Goal: Information Seeking & Learning: Understand process/instructions

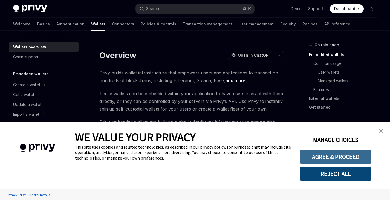
click at [342, 158] on button "AGREE & PROCEED" at bounding box center [336, 157] width 72 height 14
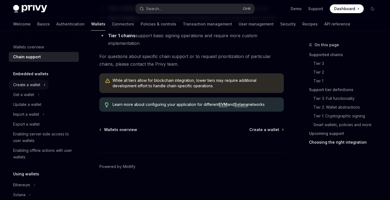
click at [37, 86] on div "Create a wallet" at bounding box center [26, 85] width 27 height 7
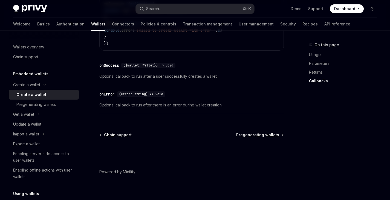
scroll to position [488, 0]
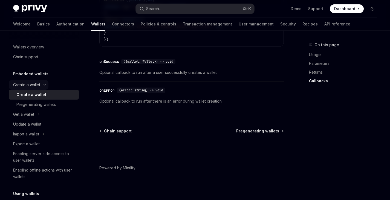
click at [40, 85] on div "Create a wallet" at bounding box center [26, 85] width 27 height 7
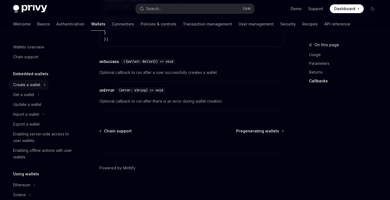
click at [40, 85] on div "Create a wallet" at bounding box center [26, 85] width 27 height 7
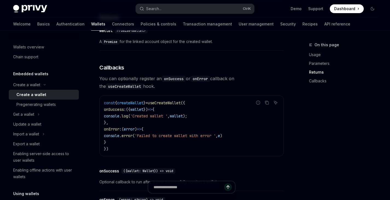
scroll to position [378, 0]
click at [47, 100] on link "Pregenerating wallets" at bounding box center [44, 105] width 70 height 10
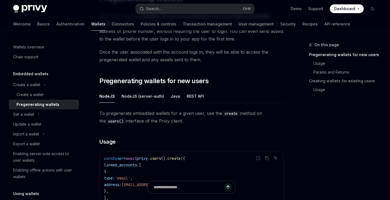
scroll to position [57, 0]
click at [189, 91] on button "REST API" at bounding box center [195, 96] width 17 height 13
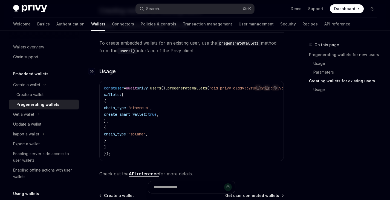
scroll to position [898, 0]
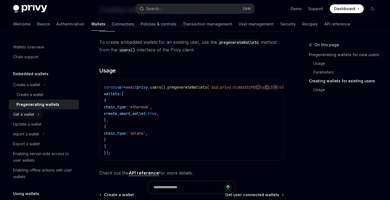
click at [31, 115] on div "Get a wallet" at bounding box center [23, 114] width 21 height 7
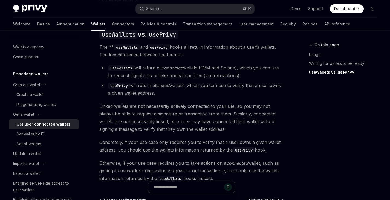
scroll to position [476, 0]
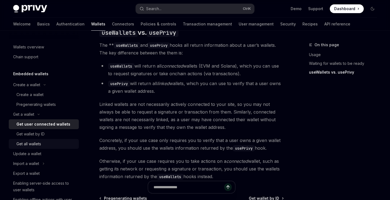
click at [36, 143] on div "Get all wallets" at bounding box center [28, 144] width 25 height 7
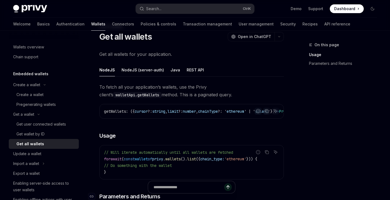
scroll to position [18, 0]
click at [187, 71] on button "REST API" at bounding box center [195, 70] width 17 height 13
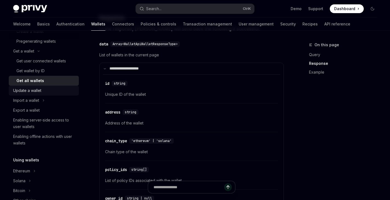
scroll to position [64, 0]
click at [44, 89] on div "Update a wallet" at bounding box center [44, 90] width 62 height 7
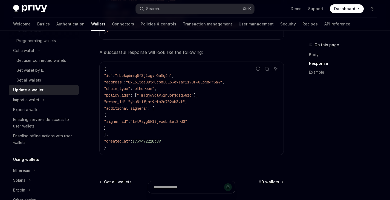
scroll to position [707, 0]
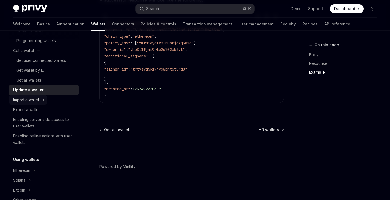
click at [33, 101] on div "Import a wallet" at bounding box center [26, 100] width 26 height 7
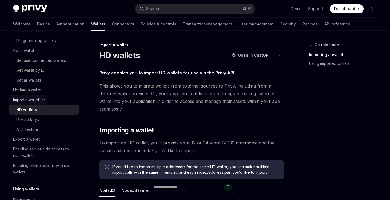
click at [34, 100] on div "Import a wallet" at bounding box center [26, 100] width 26 height 7
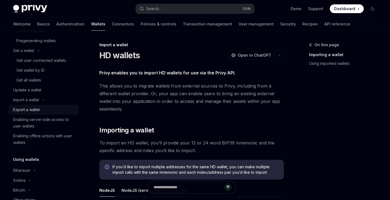
click at [31, 107] on div "Export a wallet" at bounding box center [26, 109] width 27 height 7
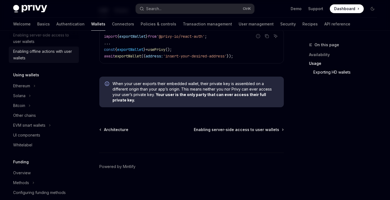
scroll to position [153, 0]
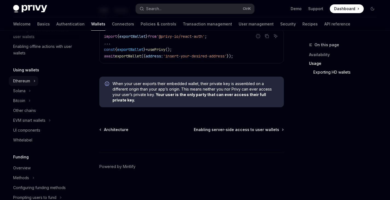
click at [34, 82] on icon at bounding box center [34, 81] width 2 height 7
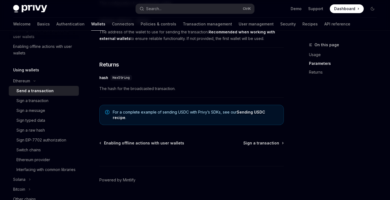
scroll to position [397, 0]
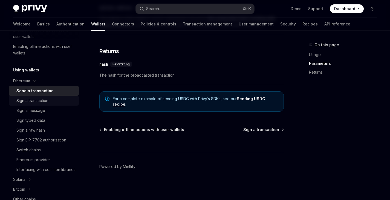
click at [54, 103] on div "Sign a transaction" at bounding box center [45, 100] width 59 height 7
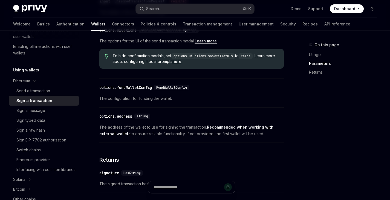
scroll to position [372, 0]
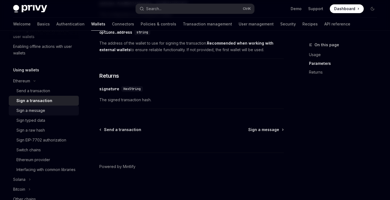
click at [44, 110] on div "Sign a message" at bounding box center [30, 110] width 29 height 7
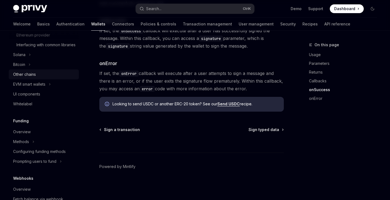
scroll to position [278, 0]
click at [44, 98] on div "UI components" at bounding box center [44, 94] width 62 height 7
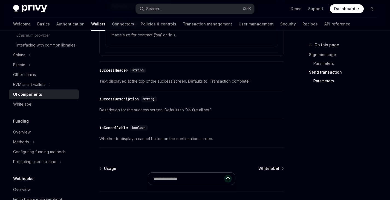
scroll to position [1046, 0]
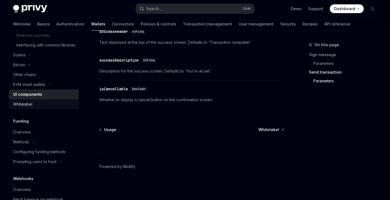
click at [50, 108] on div "Whitelabel" at bounding box center [44, 104] width 62 height 7
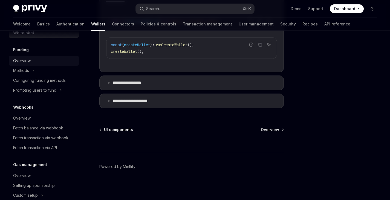
scroll to position [350, 0]
click at [35, 74] on button "Methods" at bounding box center [23, 70] width 28 height 10
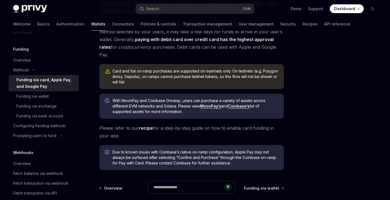
scroll to position [208, 0]
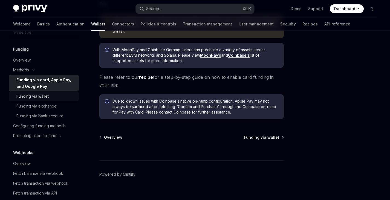
click at [48, 100] on div "Funding via wallet" at bounding box center [32, 96] width 32 height 7
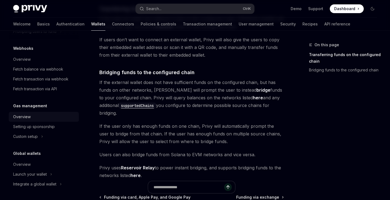
click at [25, 116] on div "Overview" at bounding box center [22, 117] width 18 height 7
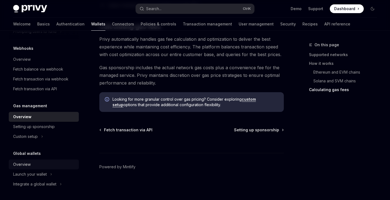
click at [30, 165] on div "Overview" at bounding box center [44, 164] width 62 height 7
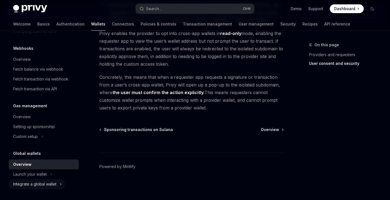
click at [57, 181] on button "Integrate a global wallet" at bounding box center [37, 184] width 56 height 10
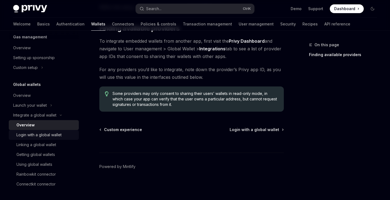
click at [60, 135] on div "Login with a global wallet" at bounding box center [38, 135] width 45 height 7
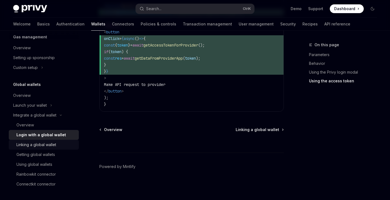
click at [38, 146] on div "Linking a global wallet" at bounding box center [36, 145] width 40 height 7
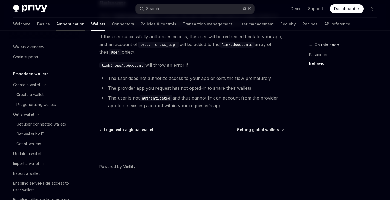
click at [56, 22] on link "Authentication" at bounding box center [70, 24] width 28 height 13
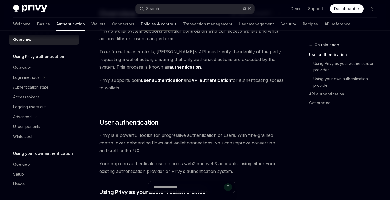
click at [141, 23] on link "Policies & controls" at bounding box center [159, 24] width 36 height 13
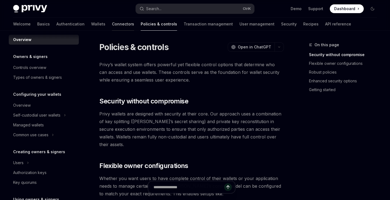
click at [112, 20] on link "Connectors" at bounding box center [123, 24] width 22 height 13
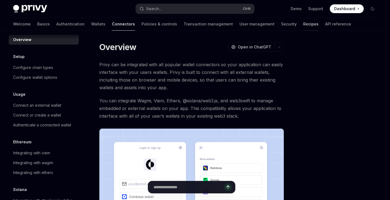
click at [303, 21] on link "Recipes" at bounding box center [310, 24] width 15 height 13
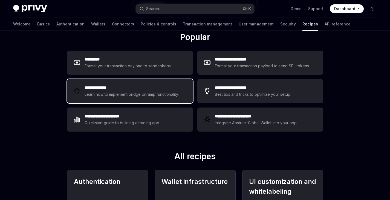
click at [169, 91] on div "Learn how to implement bridge onramp functionality." at bounding box center [133, 94] width 96 height 7
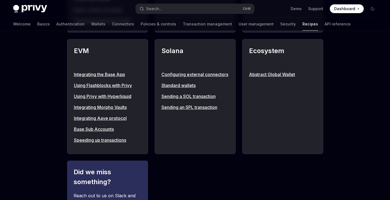
scroll to position [595, 0]
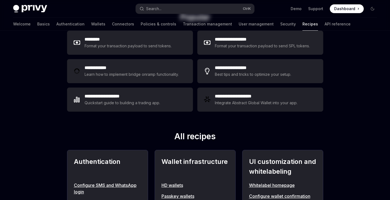
scroll to position [0, 0]
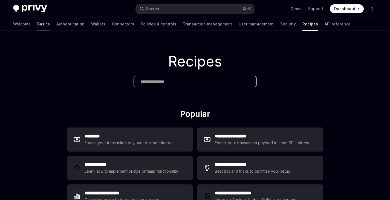
click at [37, 19] on link "Basics" at bounding box center [43, 24] width 13 height 13
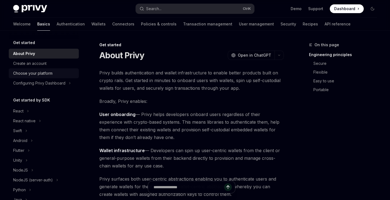
click at [42, 71] on div "Choose your platform" at bounding box center [32, 73] width 39 height 7
click at [79, 85] on div "Get started About Privy Create an account Choose your platform Configuring Priv…" at bounding box center [48, 115] width 79 height 169
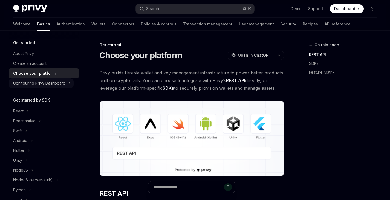
click at [72, 85] on button "Configuring Privy Dashboard" at bounding box center [41, 83] width 65 height 10
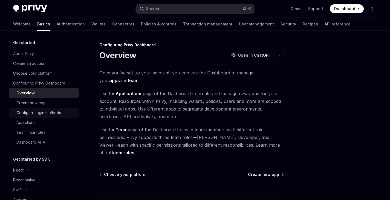
click at [44, 114] on div "Configure login methods" at bounding box center [38, 113] width 45 height 7
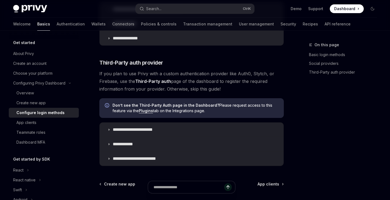
scroll to position [279, 0]
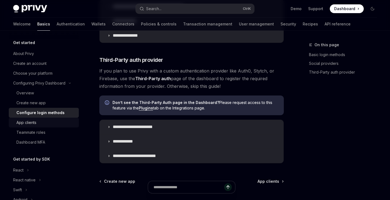
click at [43, 123] on div "App clients" at bounding box center [45, 122] width 59 height 7
type textarea "*"
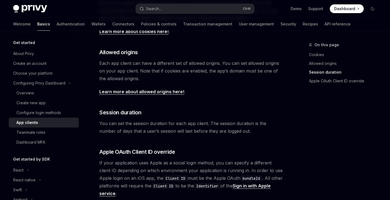
scroll to position [260, 0]
